Goal: Transaction & Acquisition: Obtain resource

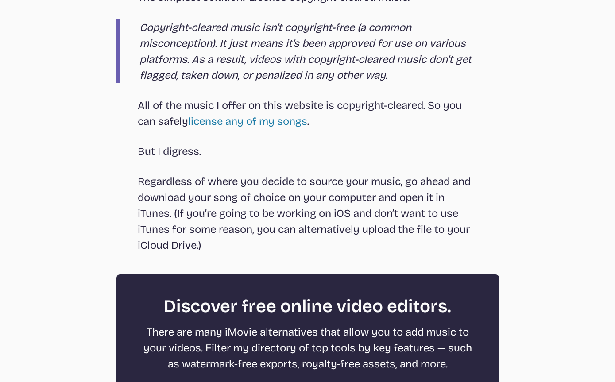
scroll to position [1122, 0]
click at [289, 117] on link "license any of my songs" at bounding box center [247, 121] width 119 height 12
select select "most popular"
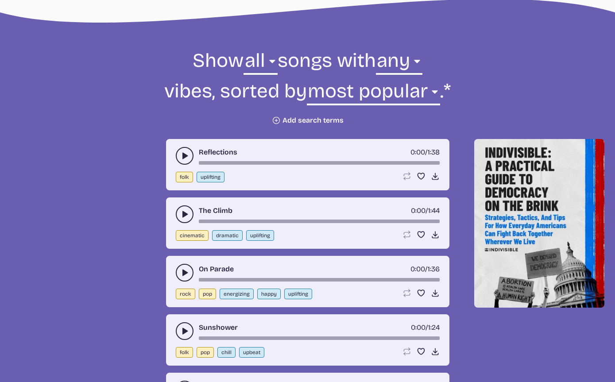
scroll to position [290, 0]
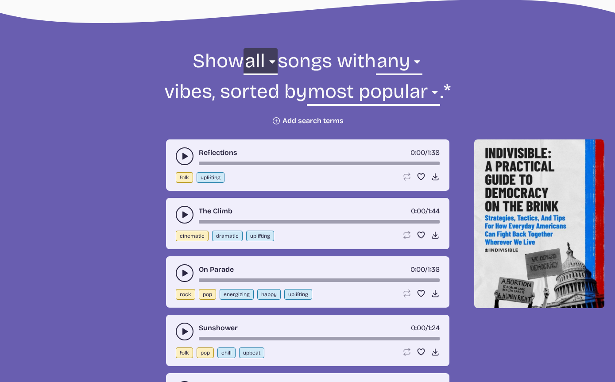
click at [277, 79] on select "all ambient cinematic electronic folk holiday jazz pop rock world" at bounding box center [260, 63] width 34 height 31
select select "electronic"
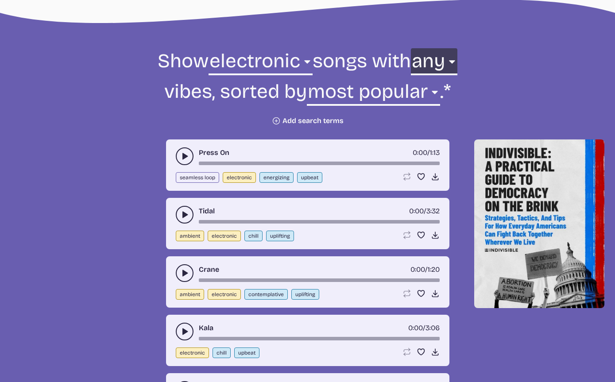
click at [454, 61] on select "any aggressive chill contemplative dark dramatic easygoing energizing happy ser…" at bounding box center [434, 63] width 46 height 31
select select "upbeat"
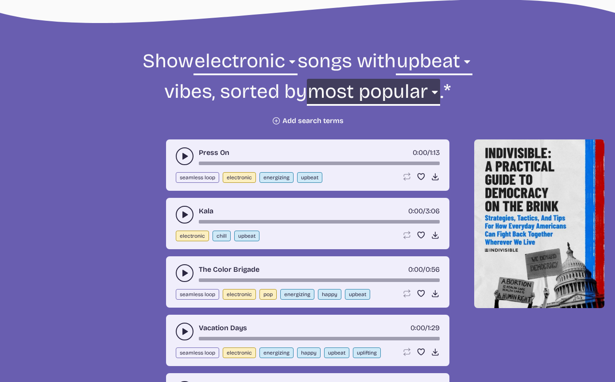
click at [417, 96] on select "newest oldest most popular least popular name" at bounding box center [373, 94] width 133 height 31
click at [185, 152] on icon "play-pause toggle" at bounding box center [184, 156] width 9 height 9
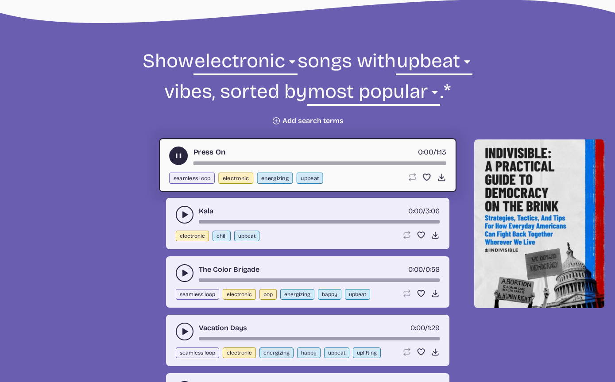
click at [215, 165] on div "song-time-bar" at bounding box center [319, 164] width 253 height 4
click at [246, 164] on div "song-time-bar" at bounding box center [319, 164] width 253 height 4
click at [250, 165] on div "song-time-bar" at bounding box center [319, 164] width 253 height 4
click at [257, 163] on div "song-time-bar" at bounding box center [319, 164] width 253 height 4
click at [183, 160] on button "play-pause toggle" at bounding box center [178, 155] width 19 height 19
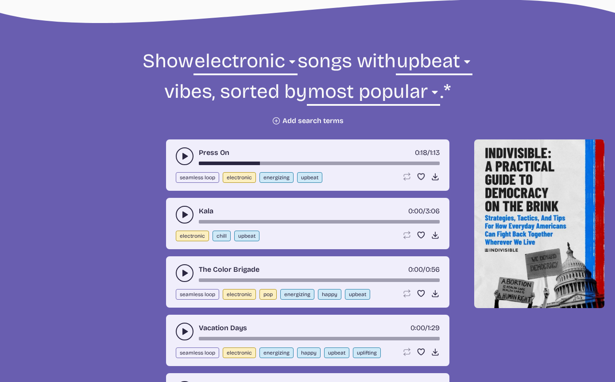
click at [187, 156] on use "play-pause toggle" at bounding box center [184, 156] width 9 height 9
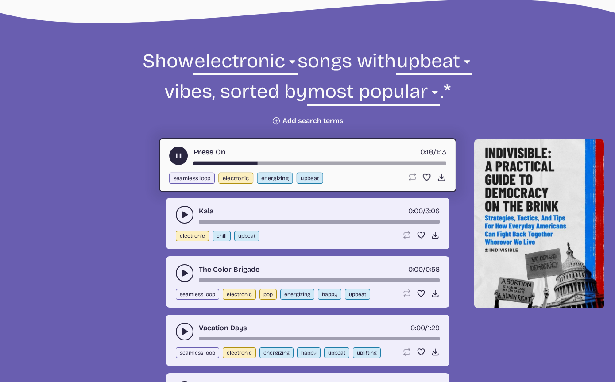
click at [181, 158] on use "play-pause toggle" at bounding box center [177, 155] width 9 height 9
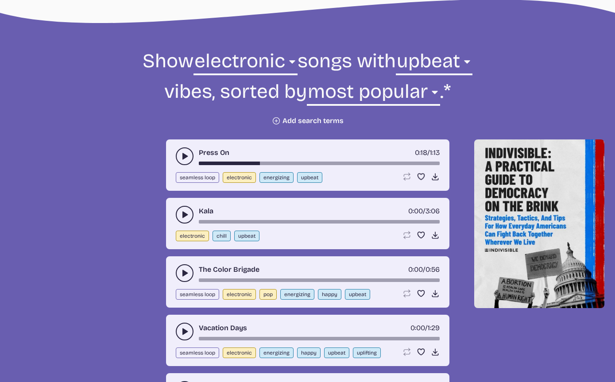
click at [181, 217] on icon "play-pause toggle" at bounding box center [184, 214] width 9 height 9
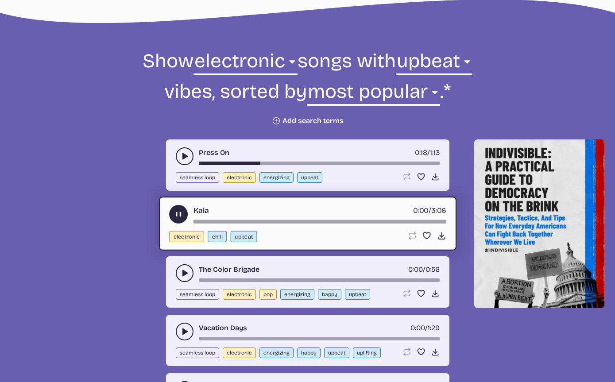
click at [183, 216] on icon "play-pause toggle" at bounding box center [177, 214] width 9 height 9
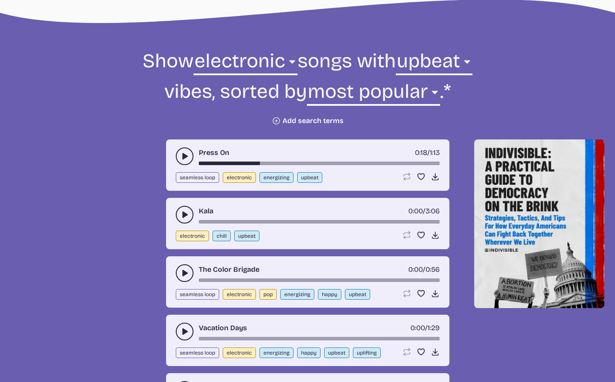
click at [437, 180] on use at bounding box center [435, 176] width 9 height 9
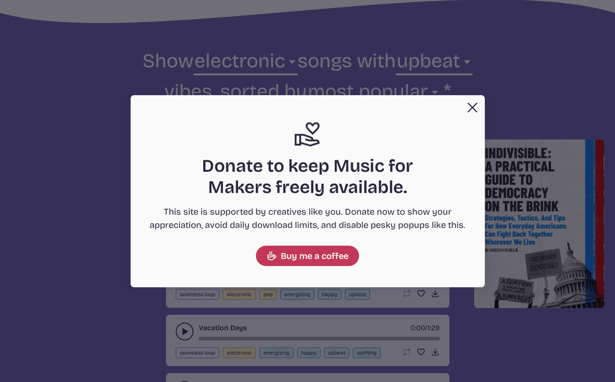
scroll to position [320, 0]
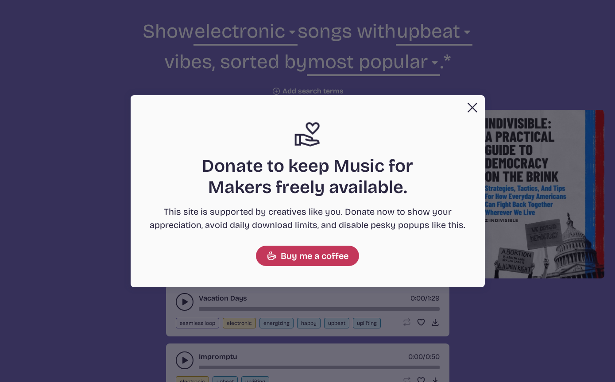
click at [473, 109] on button "Close" at bounding box center [472, 108] width 18 height 18
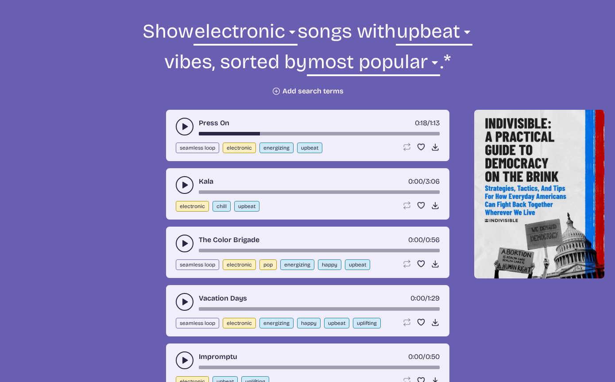
scroll to position [319, 0]
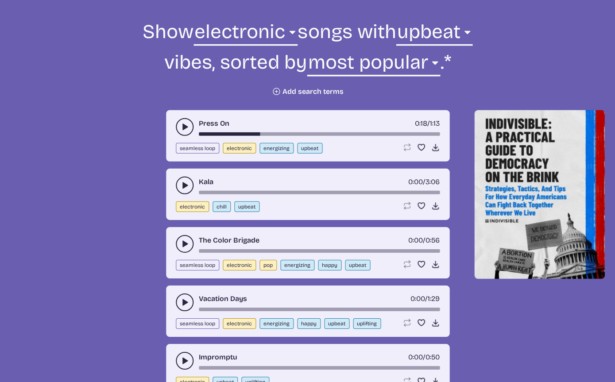
click at [185, 185] on use "play-pause toggle" at bounding box center [184, 185] width 9 height 9
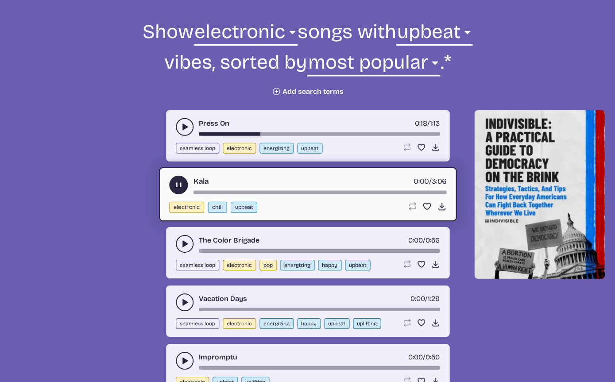
click at [182, 188] on icon "play-pause toggle" at bounding box center [177, 185] width 9 height 9
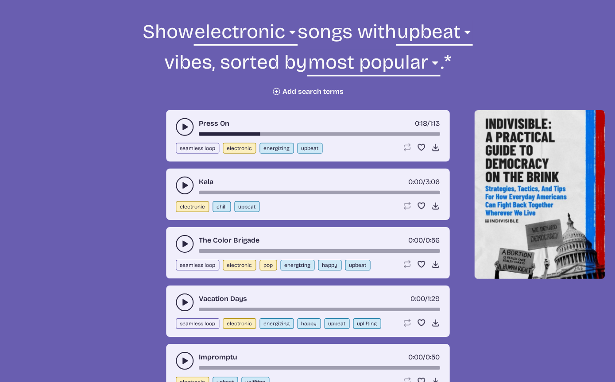
click at [217, 193] on div "song-time-bar" at bounding box center [319, 193] width 241 height 4
click at [204, 192] on div "song-time-bar" at bounding box center [319, 193] width 241 height 4
click at [199, 194] on div "Kala 0:04 / 3:06 electronic chill upbeat Loop song Loop this song. Favorite son…" at bounding box center [307, 194] width 283 height 51
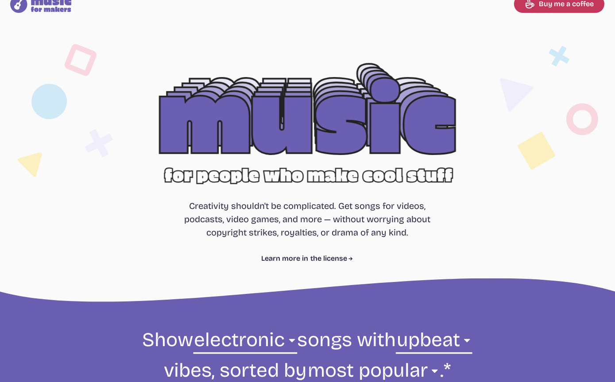
scroll to position [0, 0]
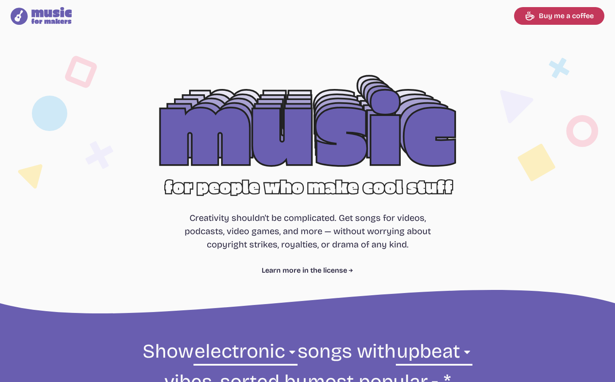
select select "electronic"
select select "upbeat"
select select "most popular"
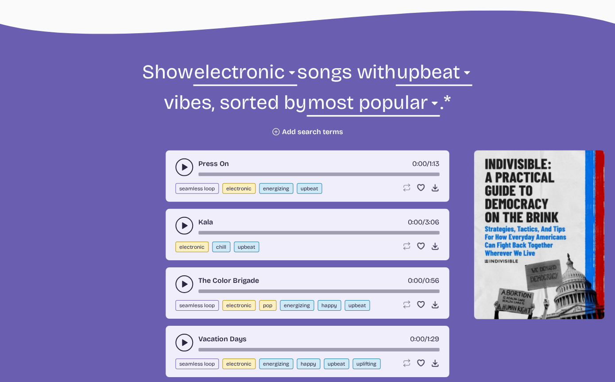
scroll to position [279, 0]
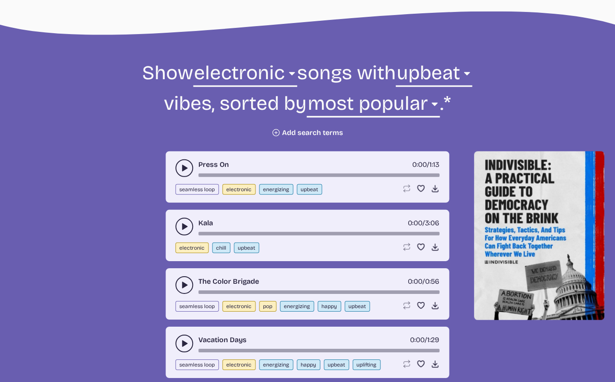
click at [184, 223] on icon "play-pause toggle" at bounding box center [184, 226] width 9 height 9
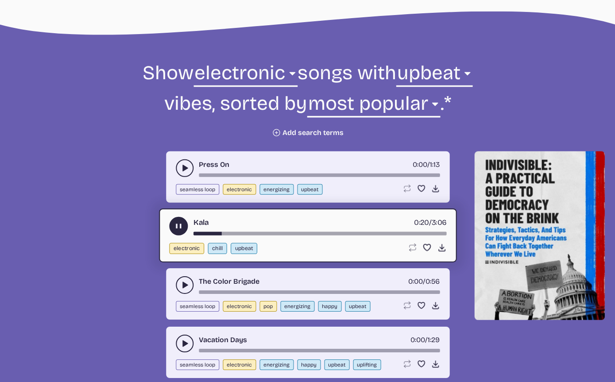
click at [266, 234] on div "song-time-bar" at bounding box center [319, 233] width 253 height 4
click at [320, 234] on div "song-time-bar" at bounding box center [319, 233] width 253 height 4
click at [368, 234] on div "song-time-bar" at bounding box center [319, 233] width 253 height 4
click at [418, 235] on div "song-time-bar" at bounding box center [319, 233] width 253 height 4
click at [182, 225] on icon "play-pause toggle" at bounding box center [177, 225] width 9 height 9
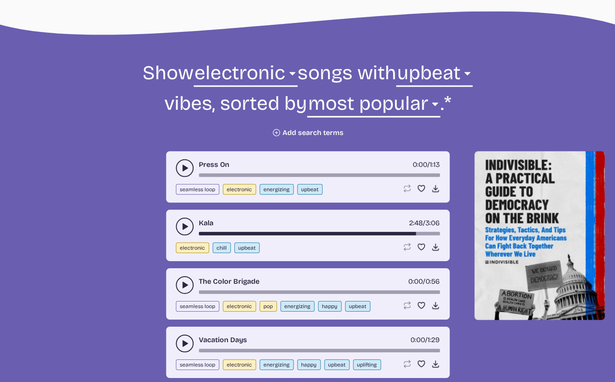
click at [187, 283] on icon "play-pause toggle" at bounding box center [184, 284] width 9 height 9
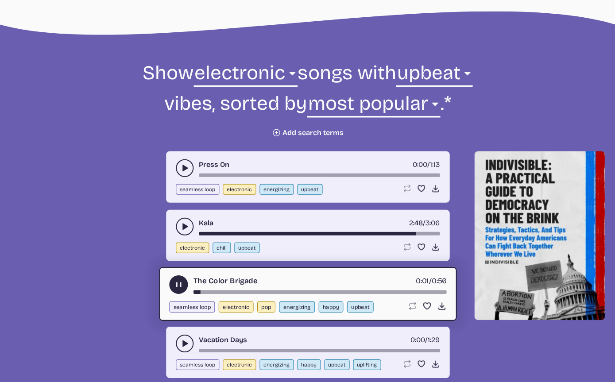
click at [222, 291] on div "song-time-bar" at bounding box center [319, 292] width 253 height 4
click at [271, 292] on div "song-time-bar" at bounding box center [319, 292] width 253 height 4
click at [181, 283] on use "play-pause toggle" at bounding box center [177, 284] width 9 height 9
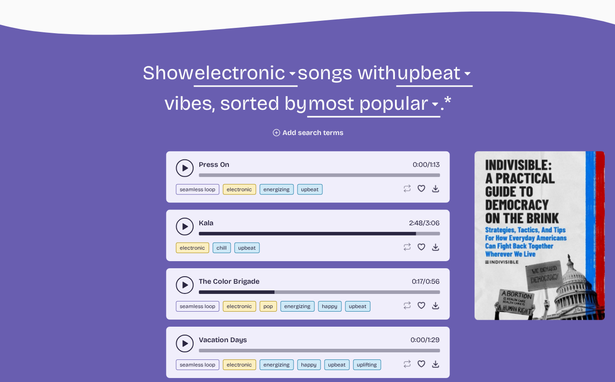
click at [185, 344] on use "play-pause toggle" at bounding box center [184, 343] width 9 height 9
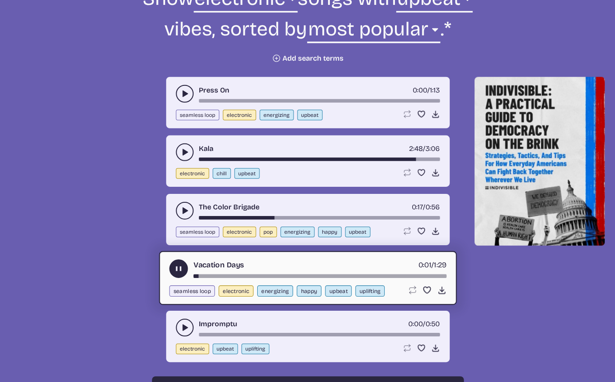
scroll to position [357, 0]
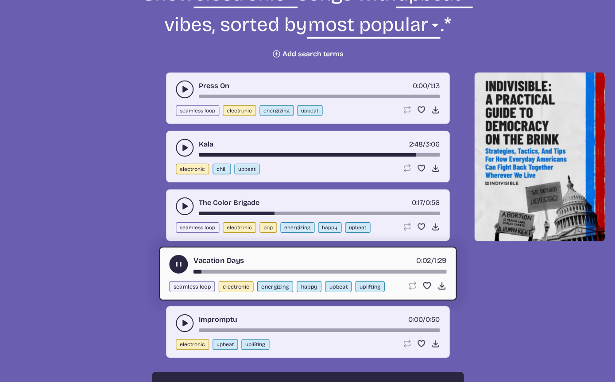
click at [180, 268] on icon "play-pause toggle" at bounding box center [177, 264] width 9 height 9
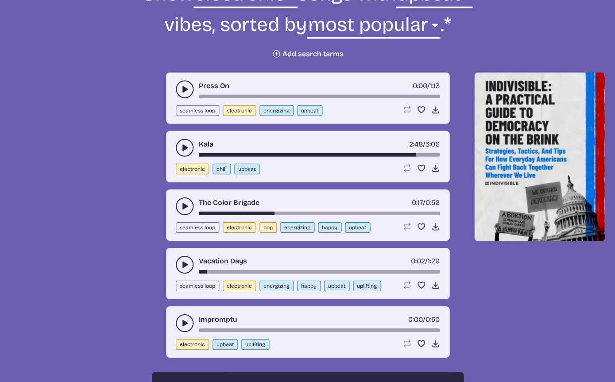
click at [188, 324] on icon "play-pause toggle" at bounding box center [184, 323] width 9 height 9
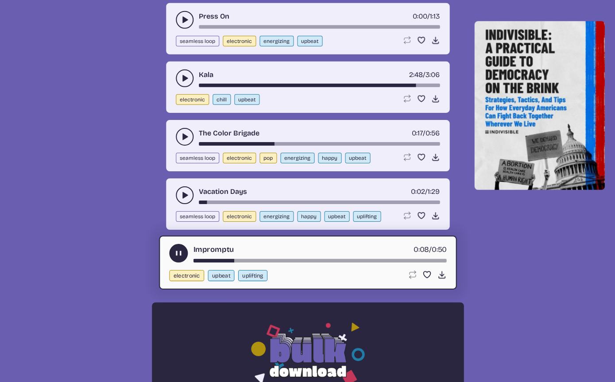
scroll to position [427, 0]
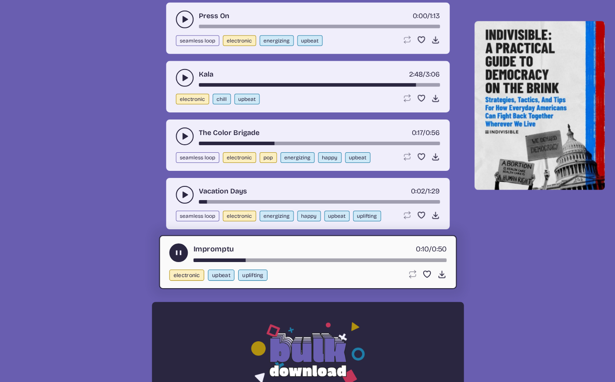
click at [351, 260] on div "song-time-bar" at bounding box center [319, 260] width 253 height 4
click at [413, 259] on div "song-time-bar" at bounding box center [319, 260] width 253 height 4
click at [176, 254] on use "play-pause toggle" at bounding box center [177, 252] width 9 height 9
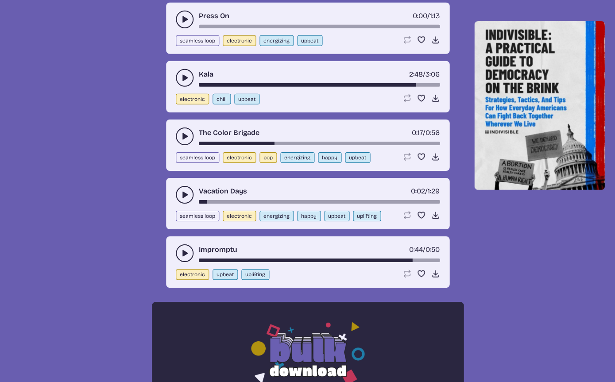
click at [188, 82] on button "play-pause toggle" at bounding box center [185, 78] width 18 height 18
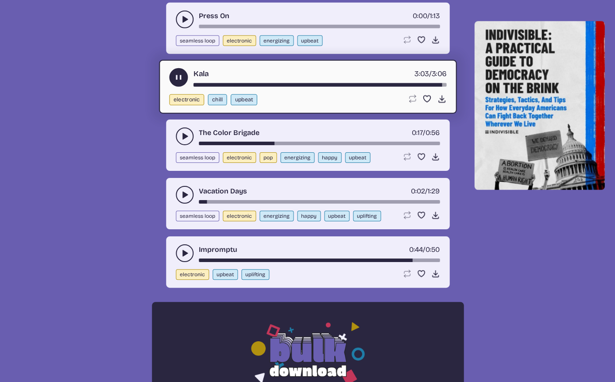
click at [180, 81] on icon "play-pause toggle" at bounding box center [177, 77] width 9 height 9
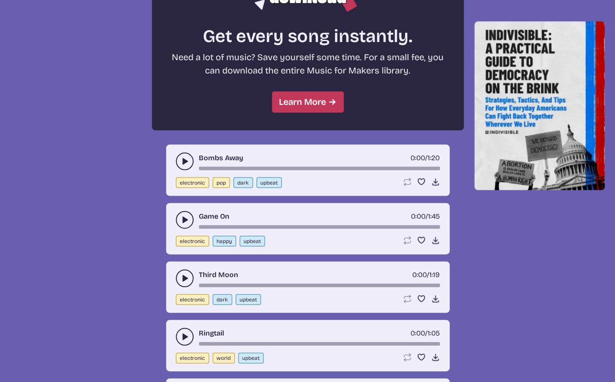
scroll to position [801, 0]
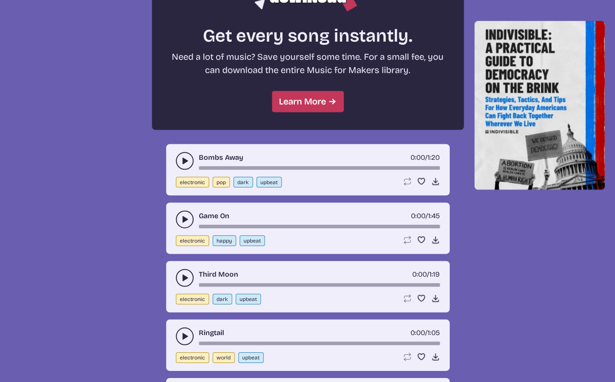
click at [189, 163] on button "play-pause toggle" at bounding box center [185, 161] width 18 height 18
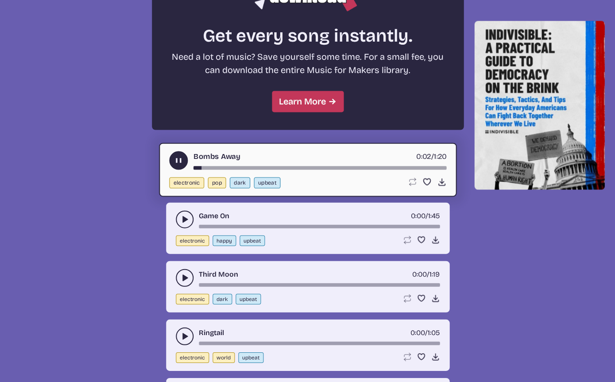
click at [189, 217] on icon "play-pause toggle" at bounding box center [184, 219] width 9 height 9
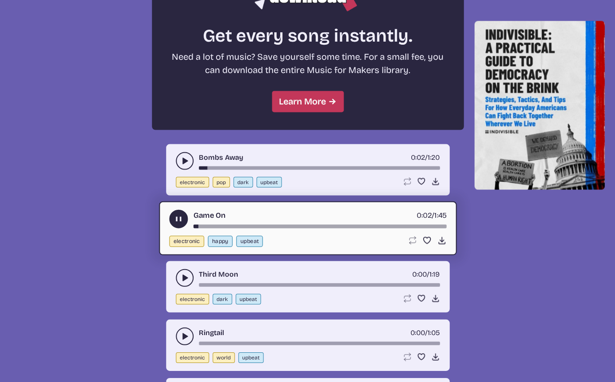
click at [294, 227] on div "song-time-bar" at bounding box center [319, 226] width 253 height 4
click at [185, 283] on button "play-pause toggle" at bounding box center [185, 278] width 18 height 18
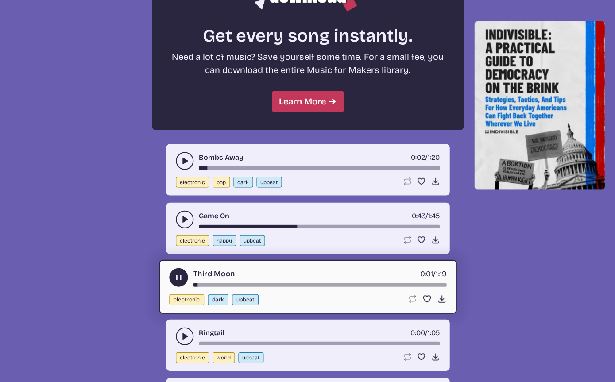
click at [187, 341] on button "play-pause toggle" at bounding box center [185, 336] width 18 height 18
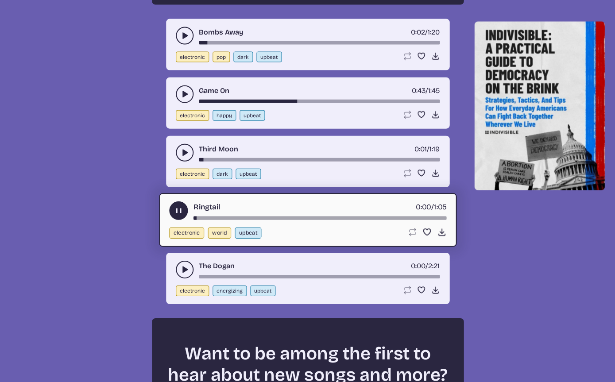
scroll to position [936, 0]
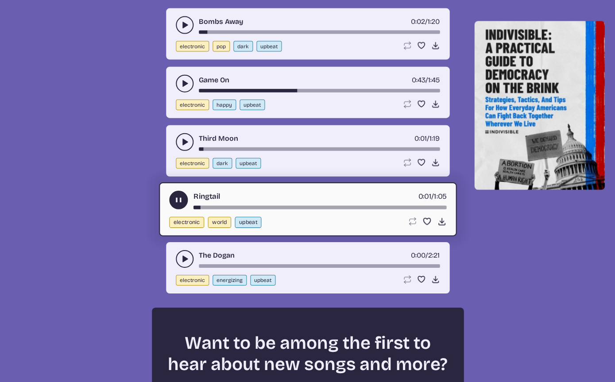
click at [186, 260] on icon "play-pause toggle" at bounding box center [184, 258] width 9 height 9
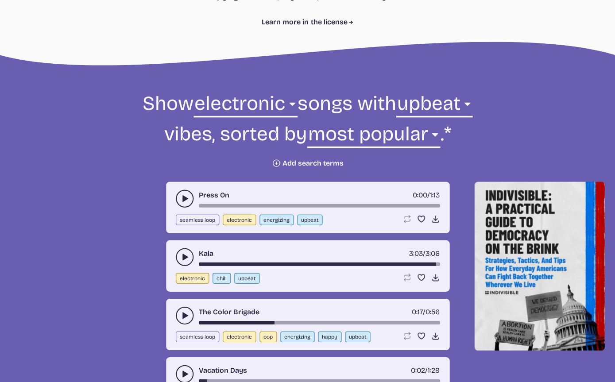
scroll to position [247, 0]
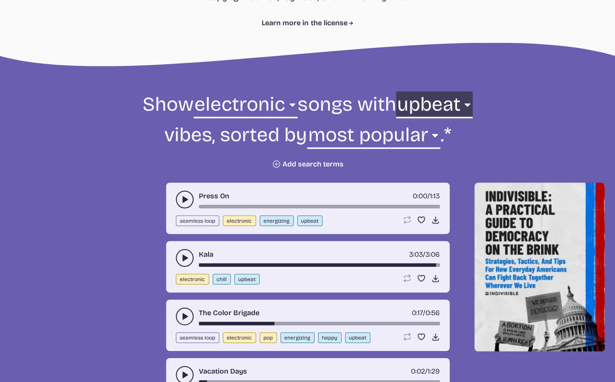
click at [423, 110] on select "any aggressive chill contemplative dark dramatic easygoing energizing happy ser…" at bounding box center [434, 106] width 77 height 31
select select "happy"
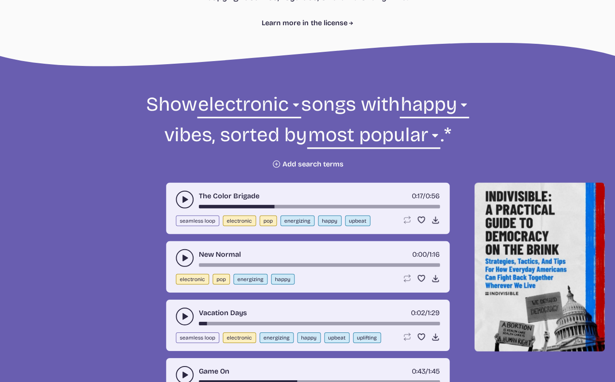
click at [186, 259] on icon "play-pause toggle" at bounding box center [184, 257] width 9 height 9
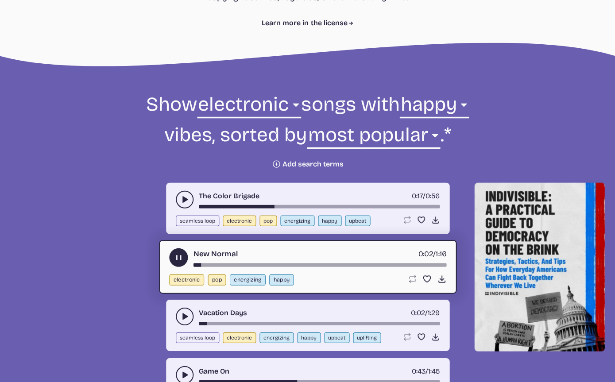
click at [289, 266] on div "song-time-bar" at bounding box center [319, 265] width 253 height 4
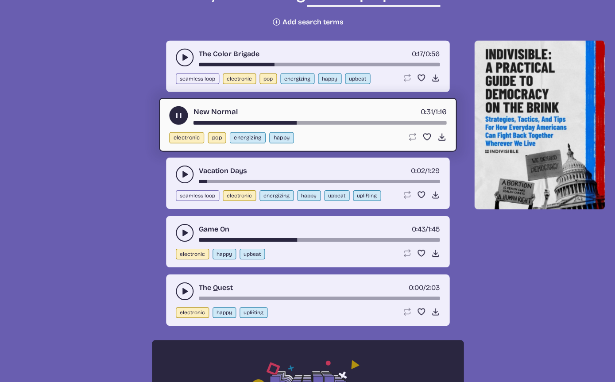
scroll to position [391, 0]
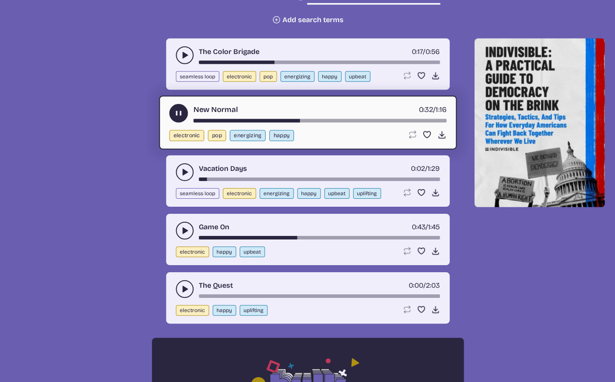
click at [294, 296] on div "song-time-bar" at bounding box center [319, 296] width 241 height 4
click at [186, 292] on icon "play-pause toggle" at bounding box center [184, 289] width 9 height 9
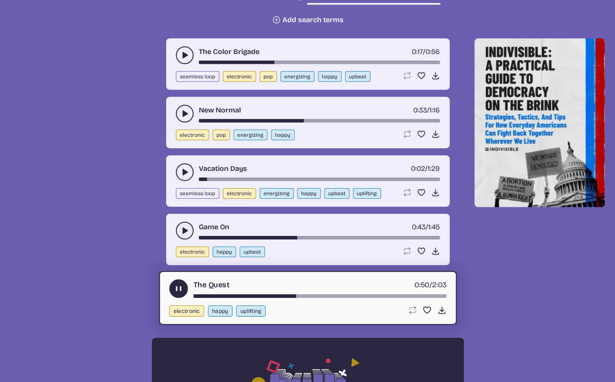
click at [220, 297] on div "song-time-bar" at bounding box center [319, 296] width 253 height 4
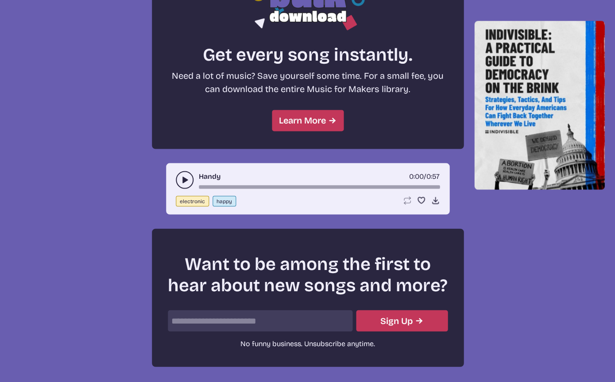
scroll to position [783, 0]
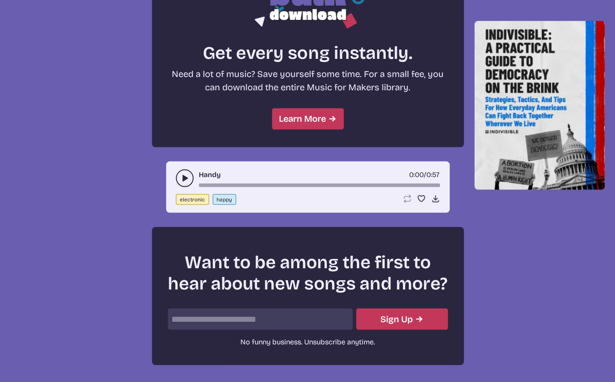
click at [181, 188] on div "Handy 0:00 / 0:57 electronic happy Loop song Loop this song. Favorite song Save…" at bounding box center [307, 186] width 283 height 51
click at [187, 181] on icon "play-pause toggle" at bounding box center [184, 177] width 9 height 9
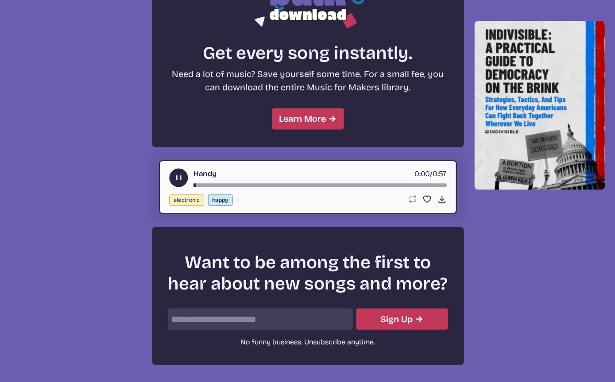
click at [223, 185] on div "song-time-bar" at bounding box center [319, 185] width 253 height 4
click at [251, 185] on div "song-time-bar" at bounding box center [319, 185] width 253 height 4
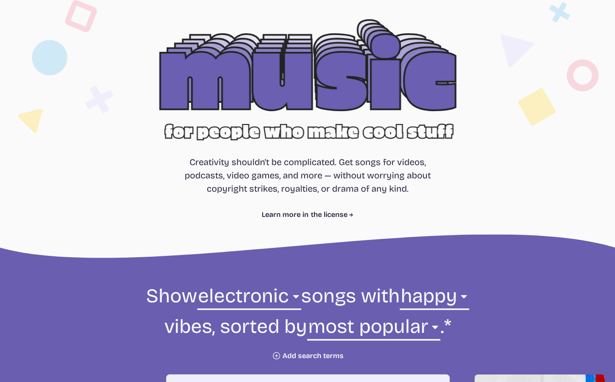
scroll to position [58, 0]
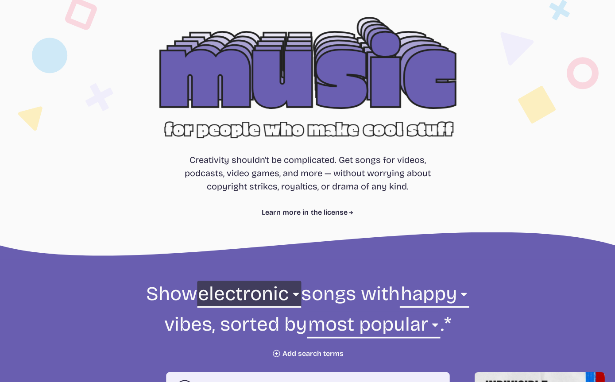
click at [274, 298] on select "all ambient cinematic electronic folk holiday jazz pop rock world" at bounding box center [249, 296] width 104 height 31
select select "cinematic"
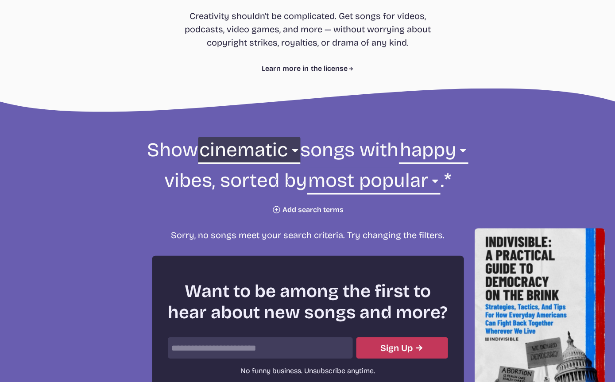
scroll to position [198, 0]
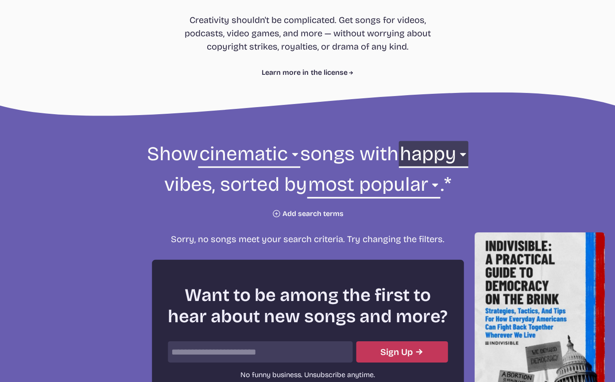
click at [454, 157] on select "any aggressive chill contemplative dark dramatic easygoing energizing happy ser…" at bounding box center [432, 156] width 69 height 31
select select "any"
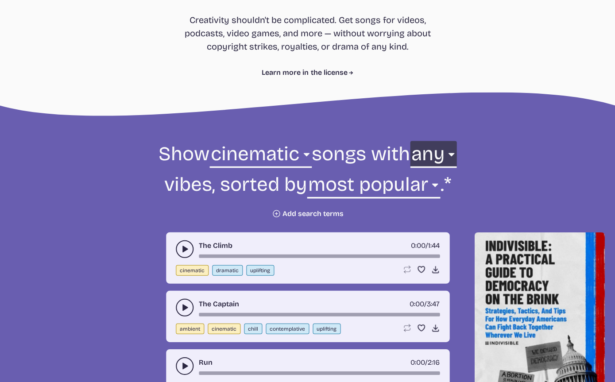
click at [183, 252] on use "play-pause toggle" at bounding box center [184, 248] width 9 height 9
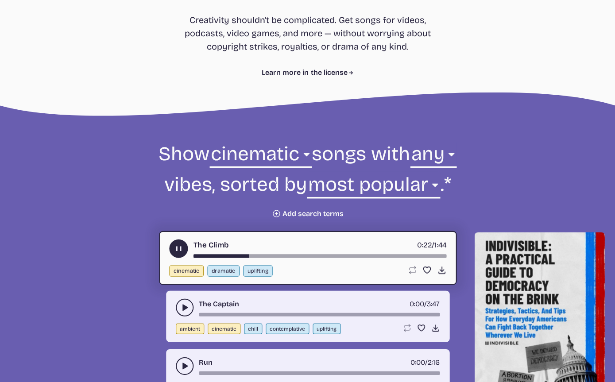
click at [287, 256] on div "song-time-bar" at bounding box center [319, 256] width 253 height 4
click at [360, 255] on div "song-time-bar" at bounding box center [319, 256] width 253 height 4
click at [423, 256] on div "song-time-bar" at bounding box center [319, 256] width 253 height 4
click at [438, 256] on div "song-time-bar" at bounding box center [319, 256] width 253 height 4
click at [197, 256] on div "song-time-bar" at bounding box center [319, 256] width 253 height 4
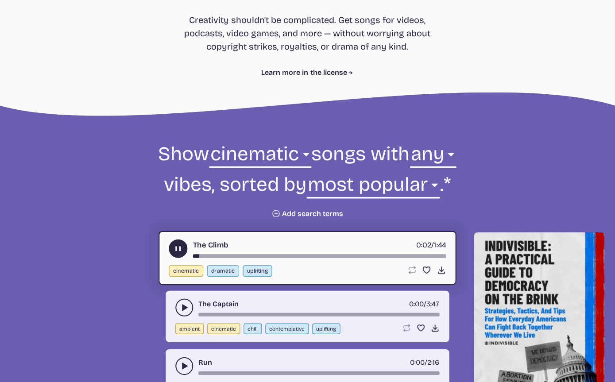
scroll to position [198, 0]
click at [195, 256] on div "song-time-bar" at bounding box center [319, 256] width 253 height 4
click at [186, 309] on icon "play-pause toggle" at bounding box center [184, 307] width 9 height 9
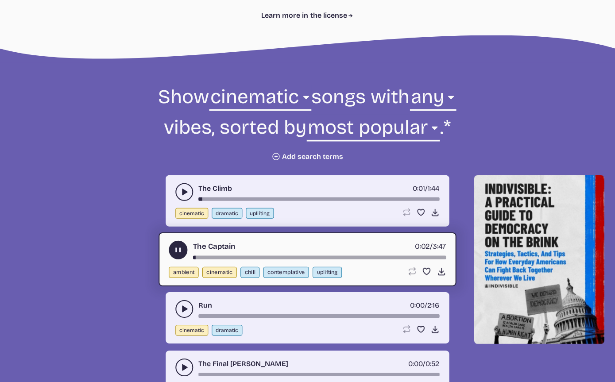
scroll to position [258, 0]
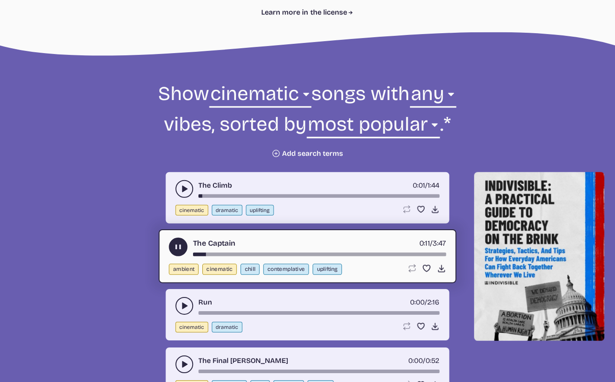
click at [242, 255] on div "song-time-bar" at bounding box center [319, 254] width 253 height 4
click at [297, 254] on div "song-time-bar" at bounding box center [319, 254] width 253 height 4
click at [351, 255] on div "song-time-bar" at bounding box center [319, 254] width 253 height 4
click at [197, 254] on div "song-time-bar" at bounding box center [319, 254] width 253 height 4
click at [185, 309] on icon "play-pause toggle" at bounding box center [184, 305] width 9 height 9
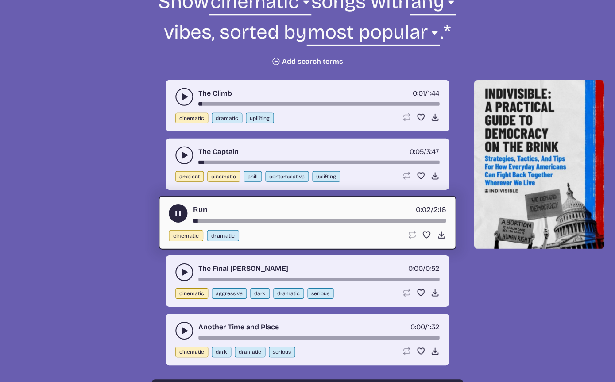
scroll to position [350, 0]
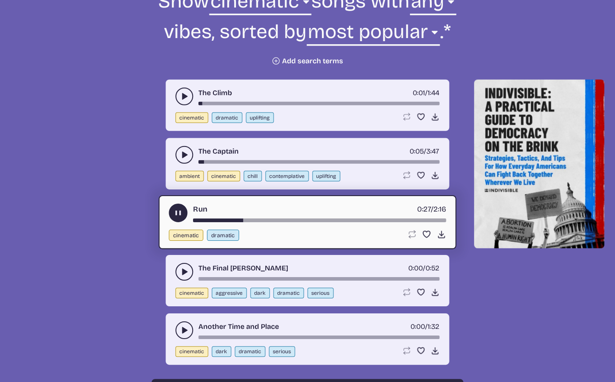
click at [271, 221] on div "song-time-bar" at bounding box center [319, 221] width 253 height 4
click at [326, 221] on div "song-time-bar" at bounding box center [319, 221] width 253 height 4
click at [376, 220] on div "song-time-bar" at bounding box center [319, 221] width 253 height 4
click at [186, 100] on icon "play-pause toggle" at bounding box center [184, 96] width 9 height 9
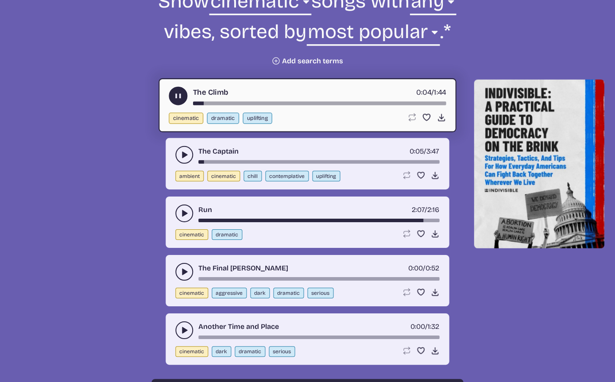
click at [180, 98] on use "play-pause toggle" at bounding box center [177, 96] width 9 height 9
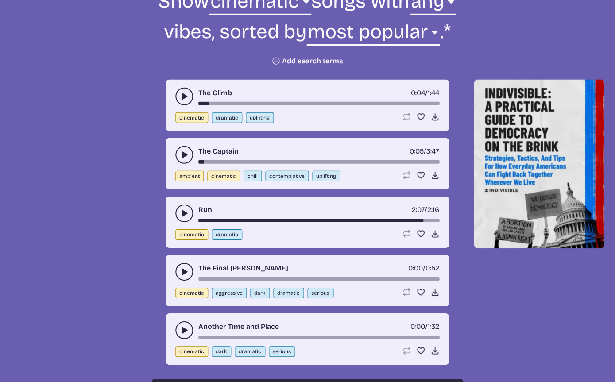
click at [185, 272] on use "play-pause toggle" at bounding box center [184, 271] width 9 height 9
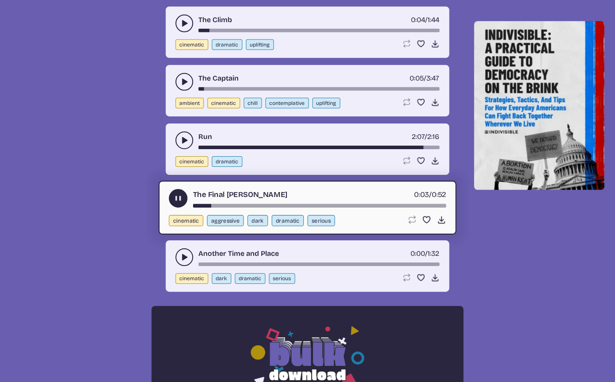
scroll to position [423, 0]
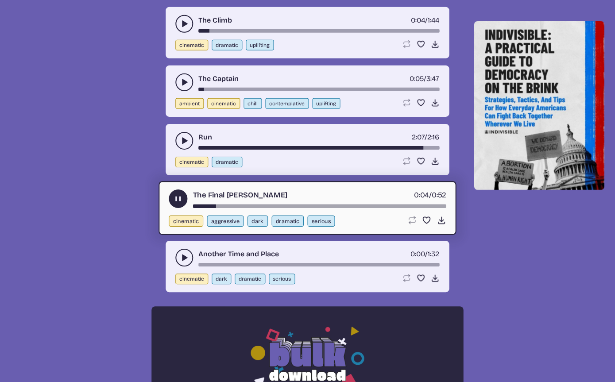
click at [191, 260] on button "play-pause toggle" at bounding box center [185, 258] width 18 height 18
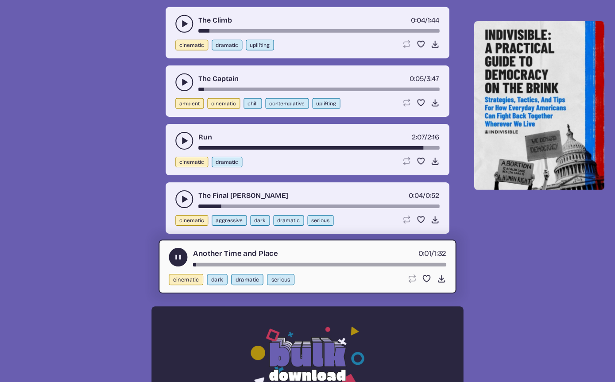
click at [238, 199] on link "The Final Dawn" at bounding box center [244, 195] width 90 height 11
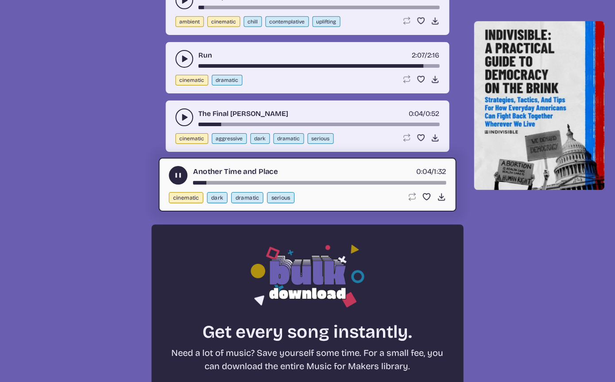
scroll to position [504, 0]
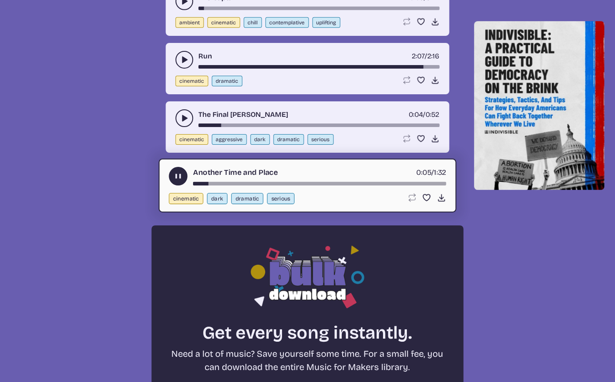
click at [186, 123] on icon "play-pause toggle" at bounding box center [184, 118] width 9 height 9
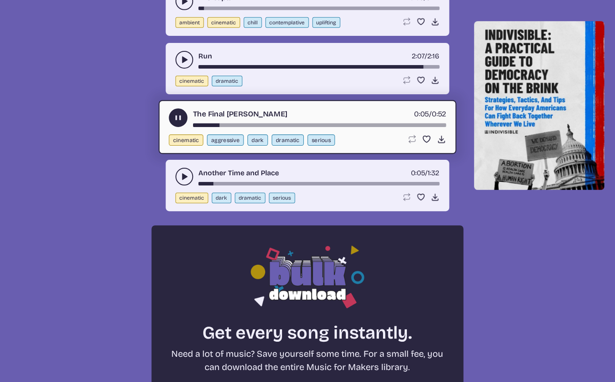
click at [307, 127] on div "song-time-bar" at bounding box center [319, 125] width 253 height 4
click at [180, 123] on use "play-pause toggle" at bounding box center [177, 117] width 9 height 9
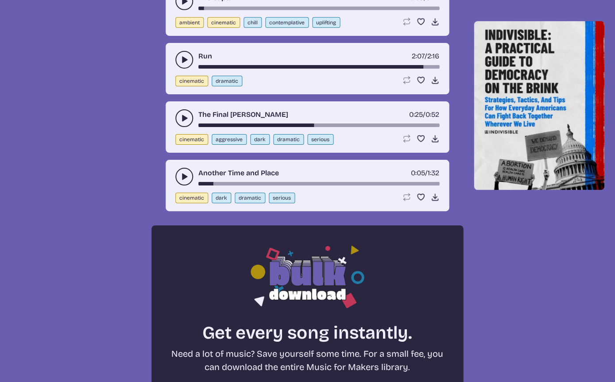
click at [189, 185] on button "play-pause toggle" at bounding box center [185, 177] width 18 height 18
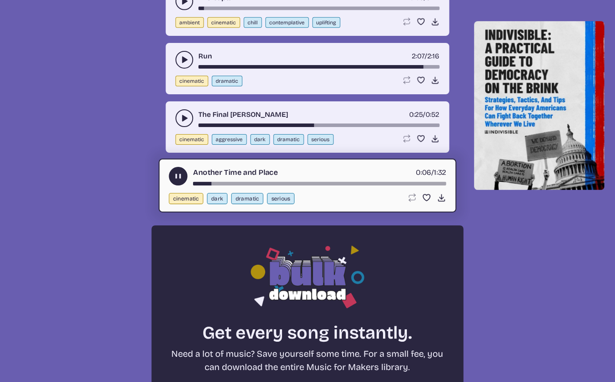
click at [248, 185] on div "song-time-bar" at bounding box center [319, 184] width 253 height 4
click at [303, 185] on div "song-time-bar" at bounding box center [319, 184] width 253 height 4
click at [177, 181] on use "play-pause toggle" at bounding box center [177, 176] width 9 height 9
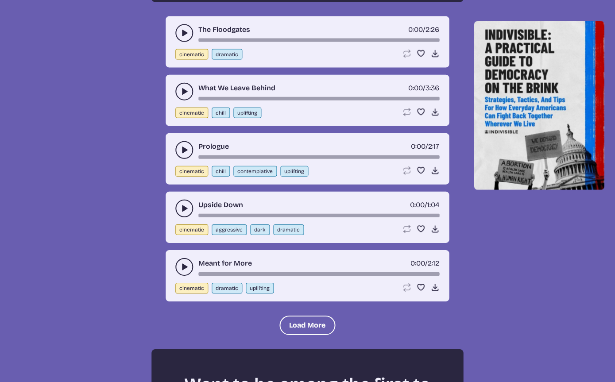
scroll to position [924, 0]
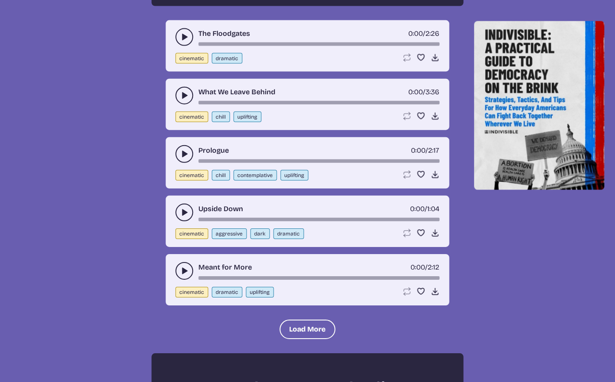
click at [184, 104] on button "play-pause toggle" at bounding box center [185, 96] width 18 height 18
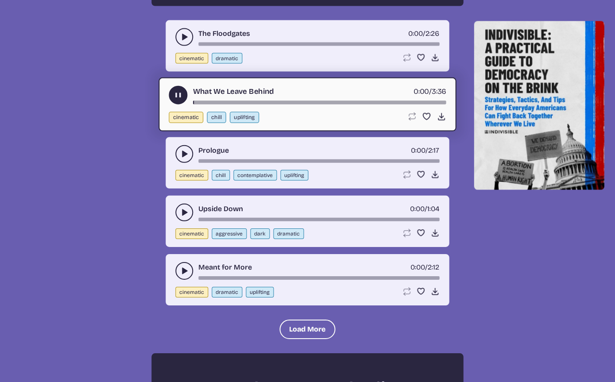
click at [238, 104] on div "song-time-bar" at bounding box center [319, 103] width 253 height 4
click at [311, 104] on div "song-time-bar" at bounding box center [319, 103] width 253 height 4
click at [181, 100] on use "play-pause toggle" at bounding box center [177, 95] width 9 height 9
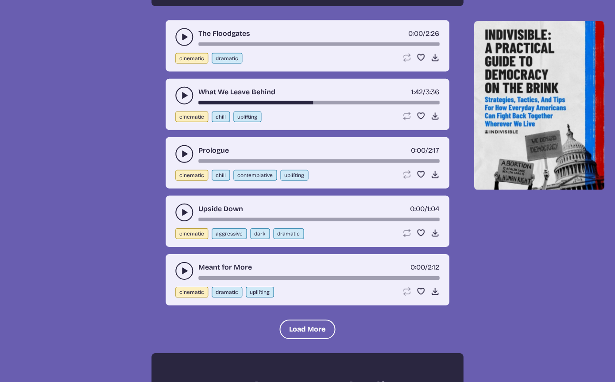
click at [190, 163] on button "play-pause toggle" at bounding box center [185, 154] width 18 height 18
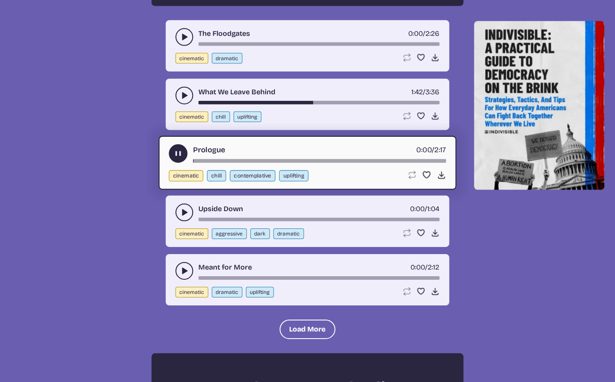
click at [246, 163] on div "song-time-bar" at bounding box center [319, 161] width 253 height 4
click at [181, 158] on icon "play-pause toggle" at bounding box center [177, 153] width 9 height 9
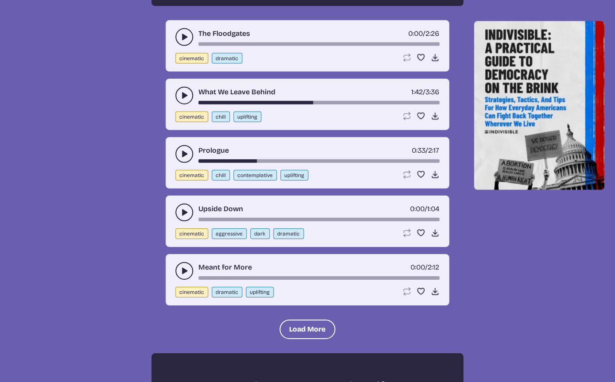
click at [185, 217] on icon "play-pause toggle" at bounding box center [184, 212] width 9 height 9
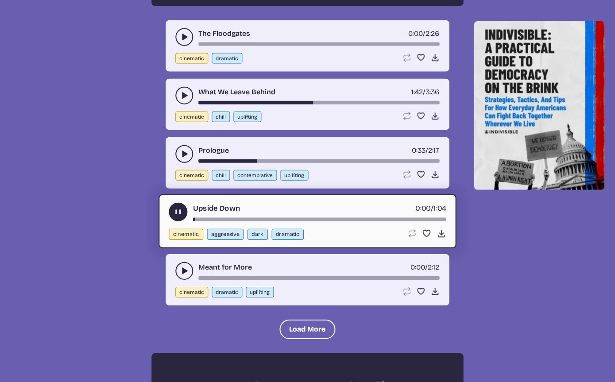
click at [260, 221] on div "song-time-bar" at bounding box center [319, 220] width 253 height 4
click at [329, 221] on div "song-time-bar" at bounding box center [319, 220] width 253 height 4
click at [394, 221] on div "song-time-bar" at bounding box center [319, 220] width 253 height 4
click at [180, 217] on use "play-pause toggle" at bounding box center [177, 212] width 9 height 9
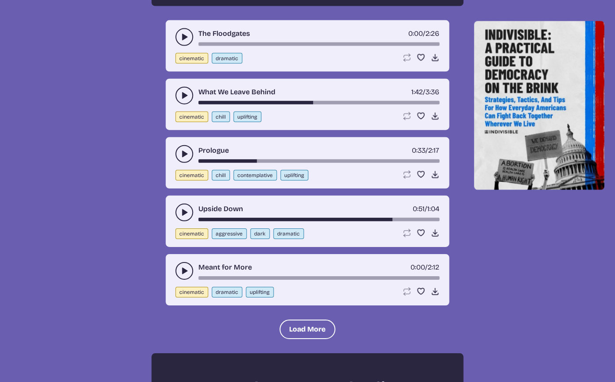
click at [183, 275] on icon "play-pause toggle" at bounding box center [184, 270] width 9 height 9
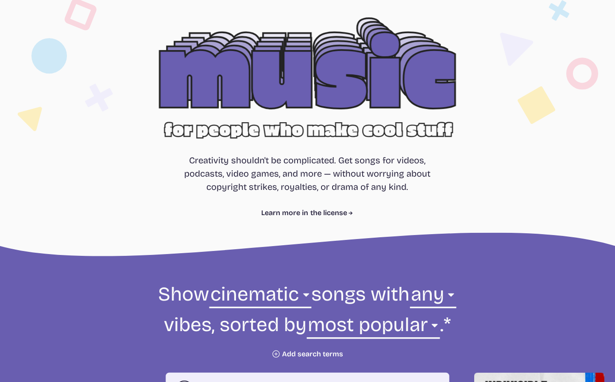
scroll to position [0, 0]
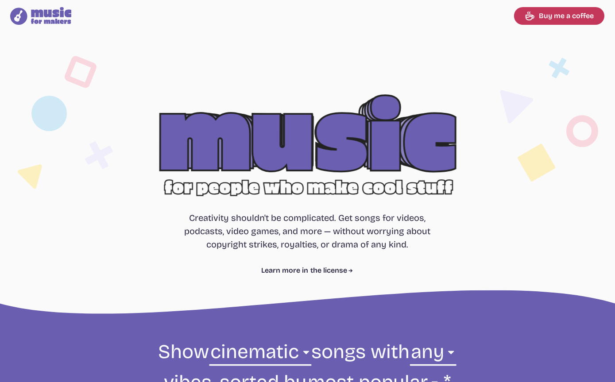
click at [316, 271] on link "Learn more in the license" at bounding box center [308, 270] width 92 height 11
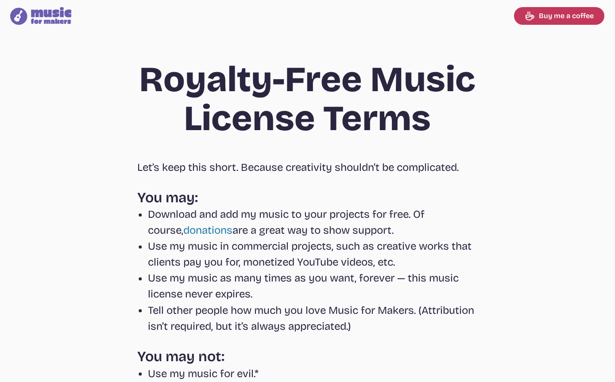
select select "cinematic"
select select "most popular"
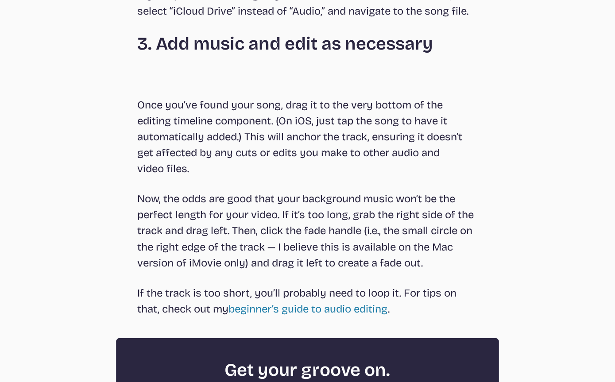
scroll to position [1900, 0]
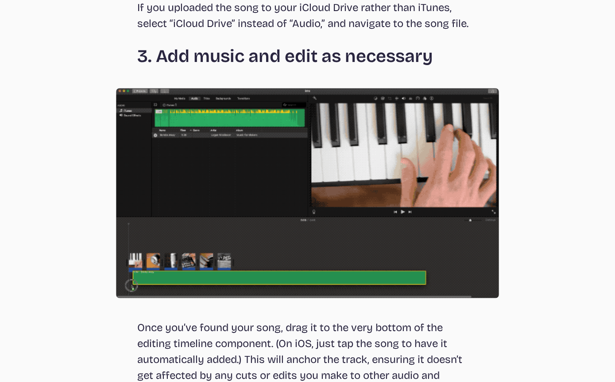
click at [350, 192] on img at bounding box center [307, 193] width 382 height 210
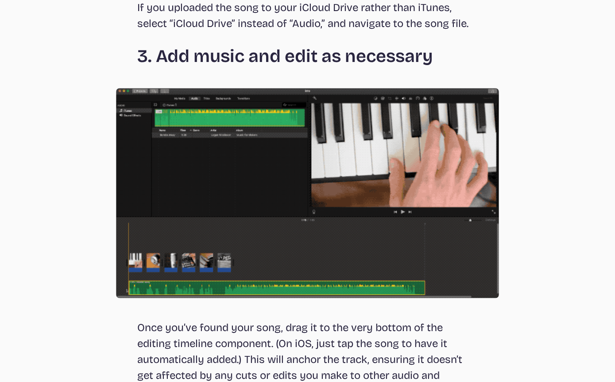
click at [265, 211] on img at bounding box center [307, 193] width 382 height 210
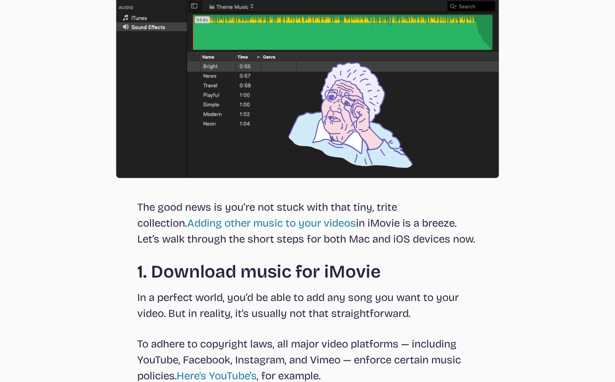
scroll to position [570, 0]
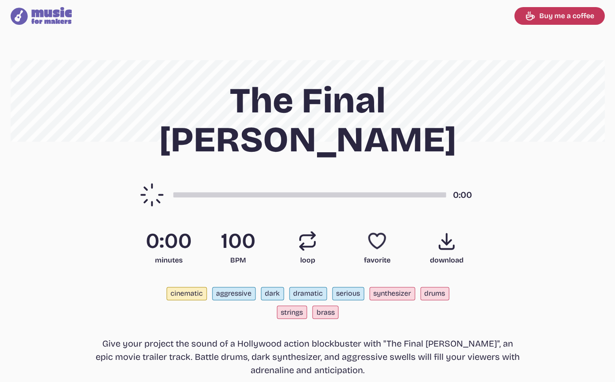
click at [190, 174] on div "The Final Dawn 0:00 0:00 minutes 100 BPM Loop song loop Favorite song favorite …" at bounding box center [307, 299] width 593 height 479
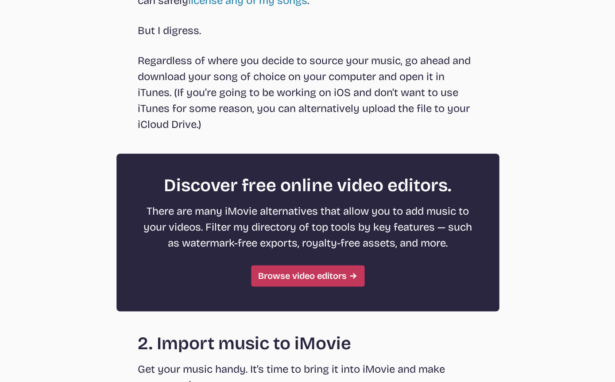
scroll to position [1243, 0]
